Goal: Transaction & Acquisition: Purchase product/service

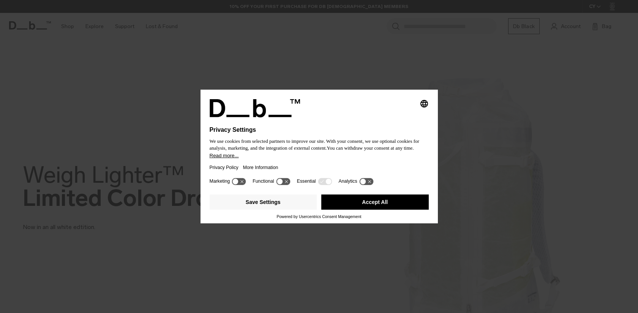
click at [354, 209] on button "Accept All" at bounding box center [375, 202] width 108 height 15
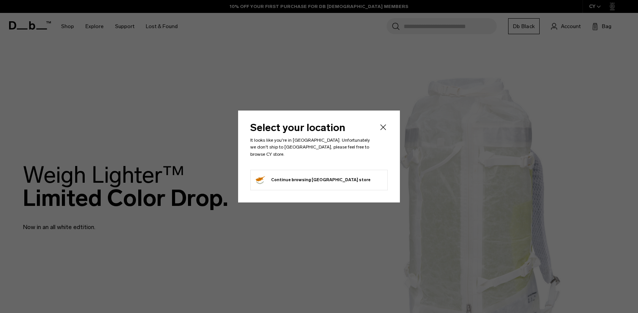
click at [386, 132] on icon "Close" at bounding box center [383, 127] width 9 height 9
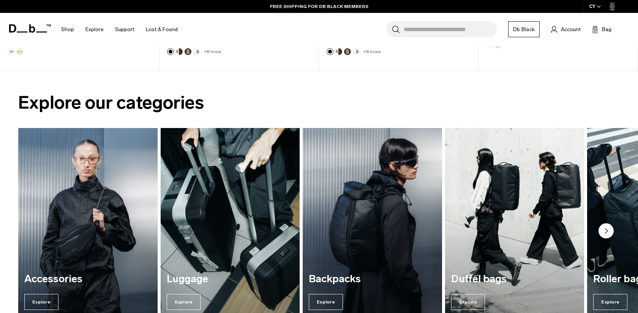
scroll to position [610, 0]
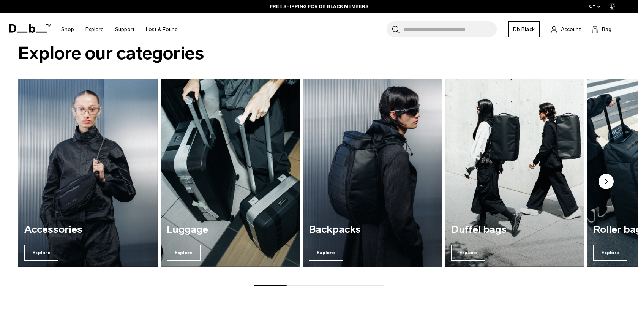
click at [358, 214] on img "3 / 7" at bounding box center [373, 173] width 144 height 194
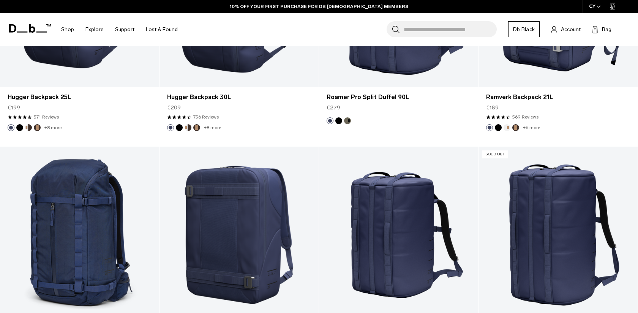
scroll to position [2196, 0]
